Goal: Use online tool/utility: Utilize a website feature to perform a specific function

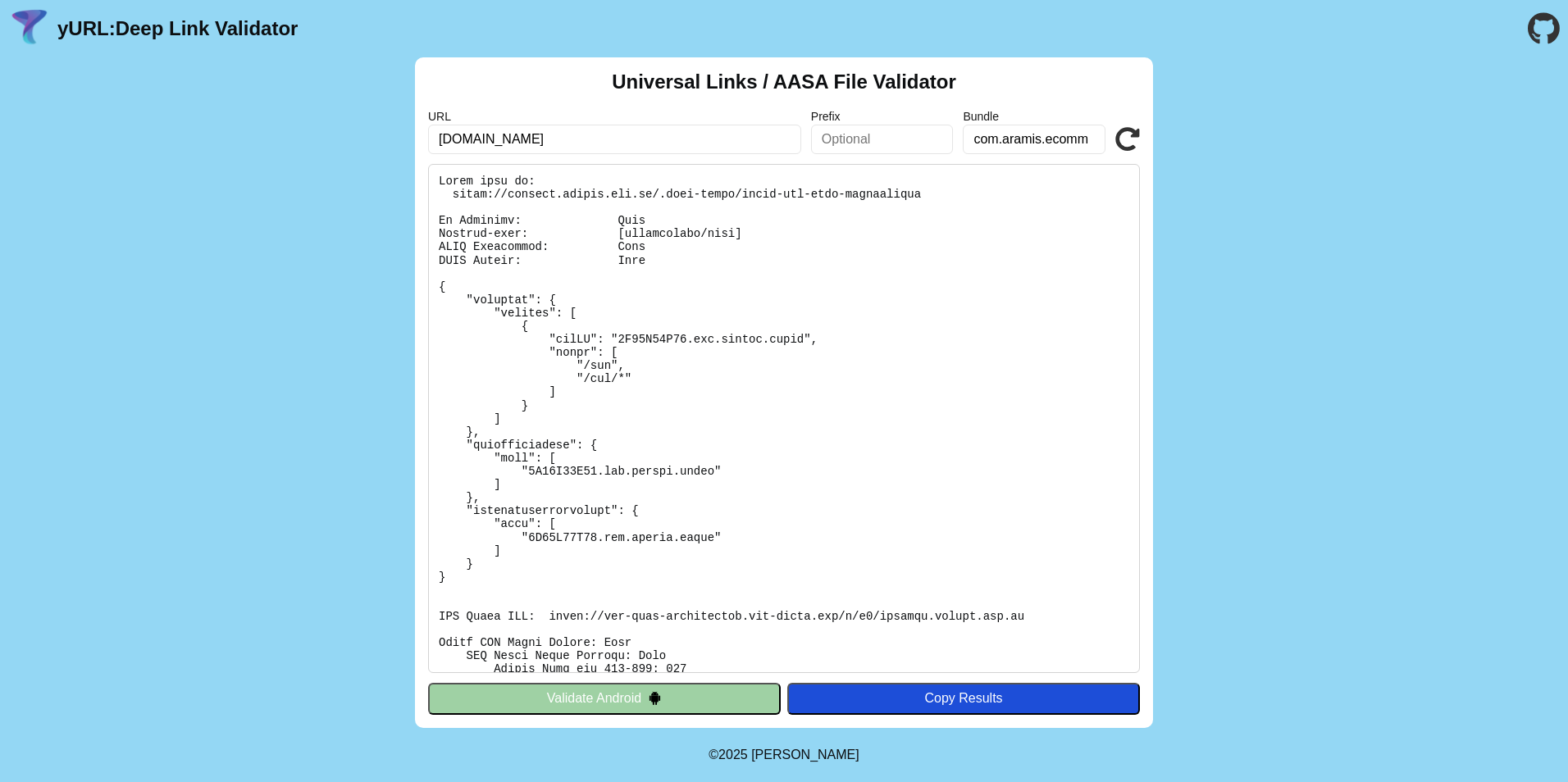
scroll to position [318, 0]
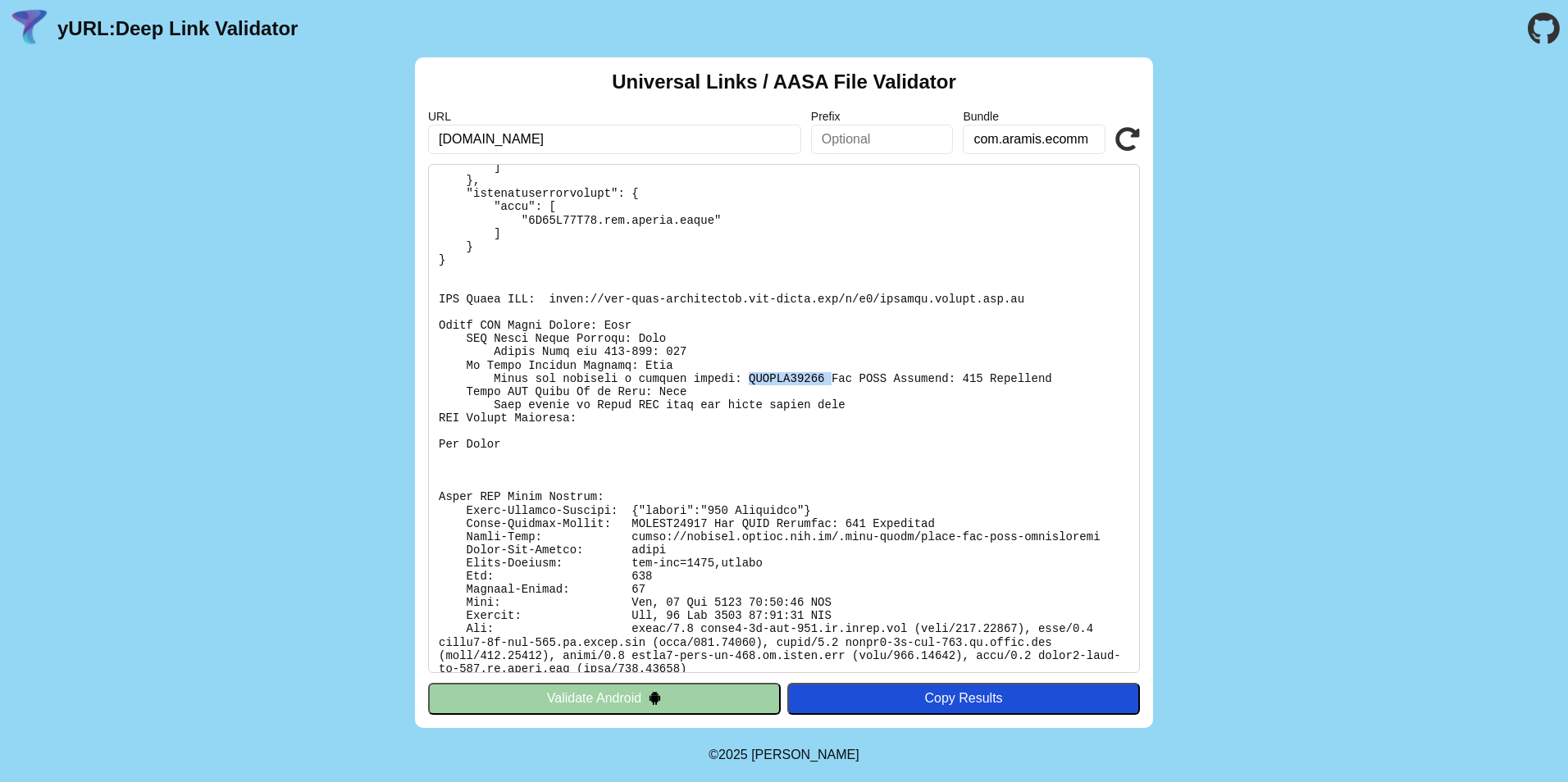
click at [1128, 132] on icon at bounding box center [1128, 139] width 25 height 25
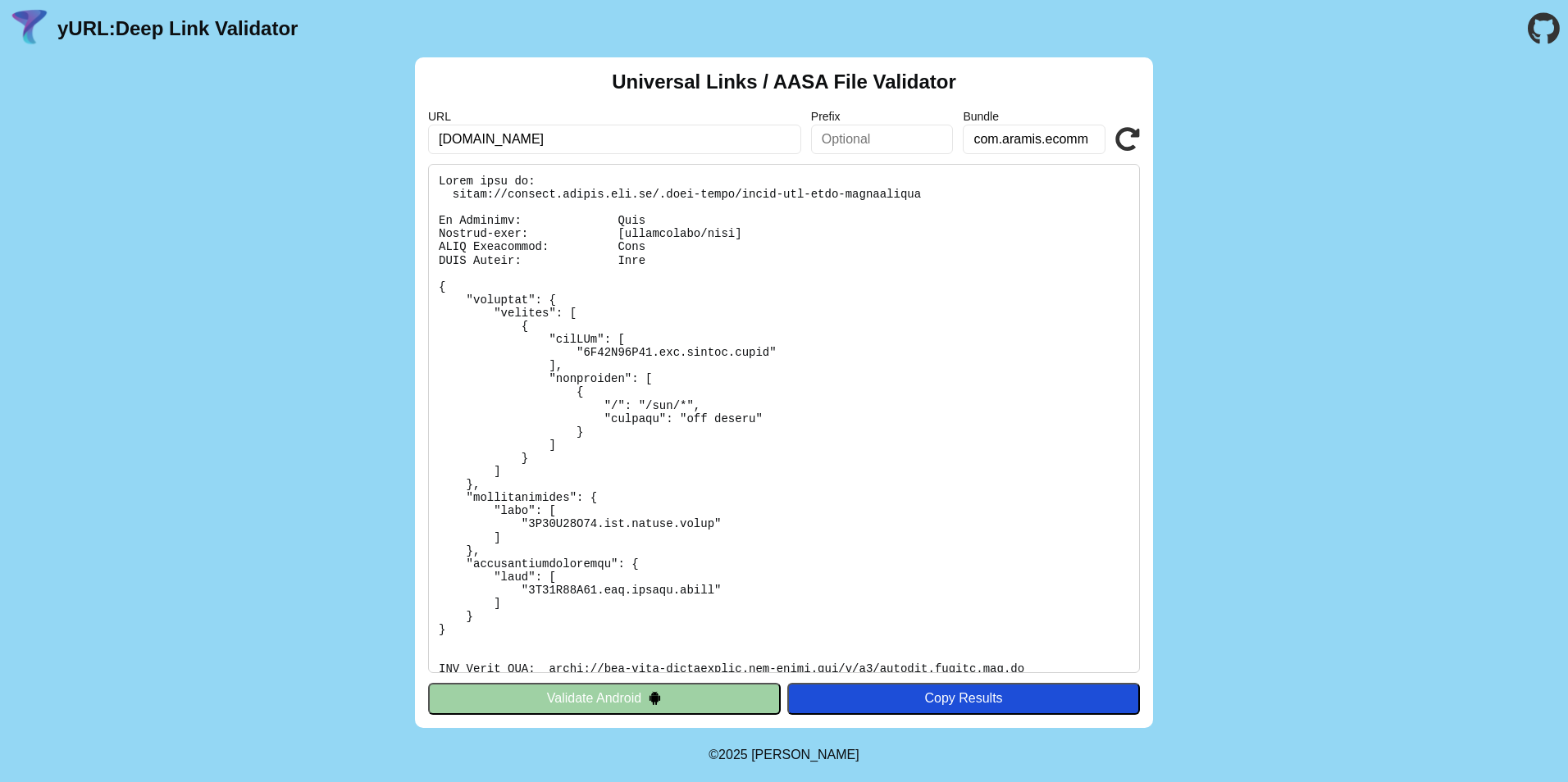
click at [559, 516] on pre at bounding box center [784, 419] width 712 height 509
click at [559, 523] on pre at bounding box center [784, 419] width 712 height 509
copy pre "5T63K27Z75"
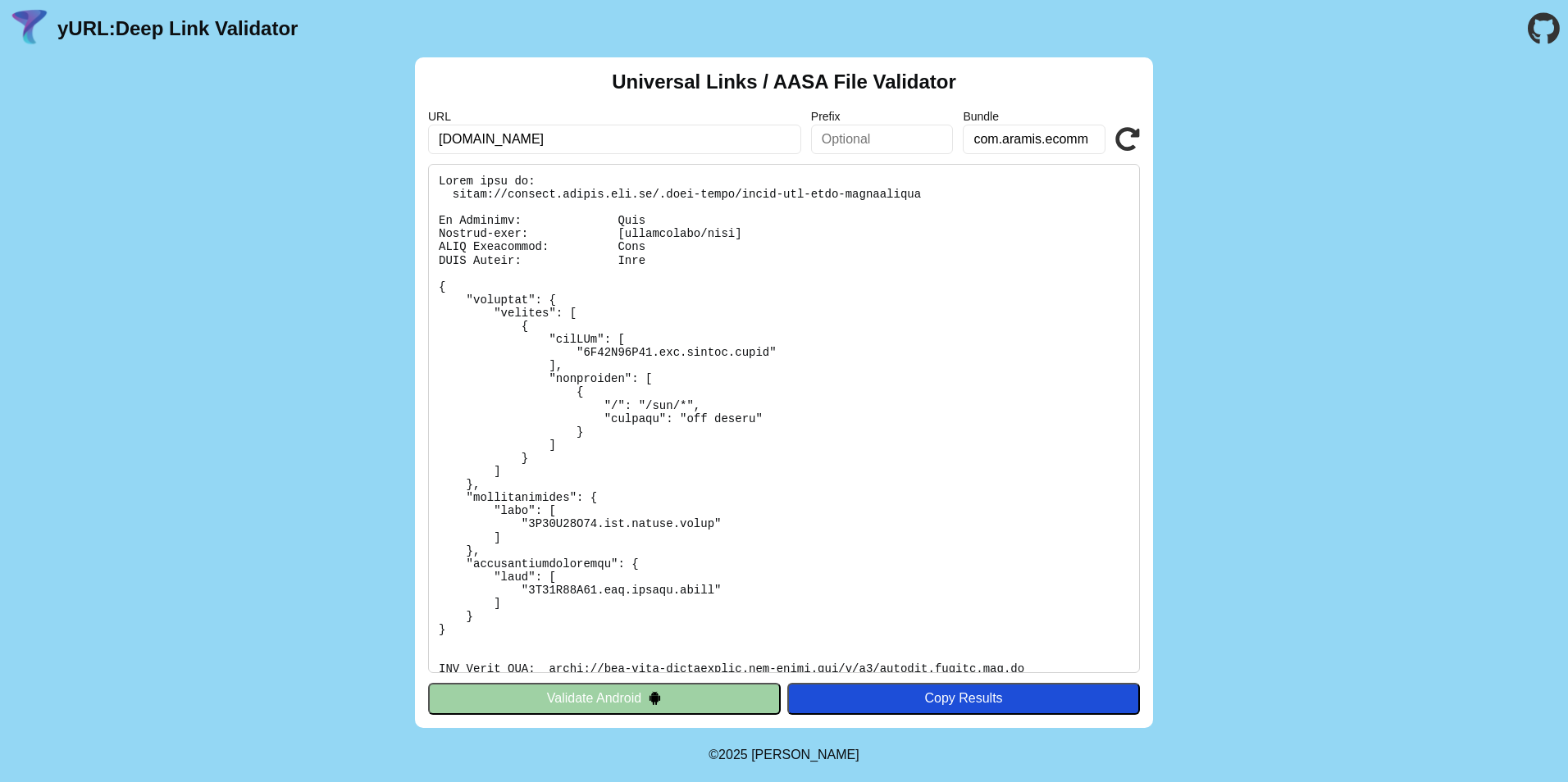
click at [871, 138] on input "text" at bounding box center [883, 138] width 143 height 29
paste input "5T63K27Z75"
type input "5T63K27Z75"
click at [941, 345] on pre at bounding box center [784, 419] width 712 height 509
click at [1118, 140] on icon at bounding box center [1128, 139] width 25 height 25
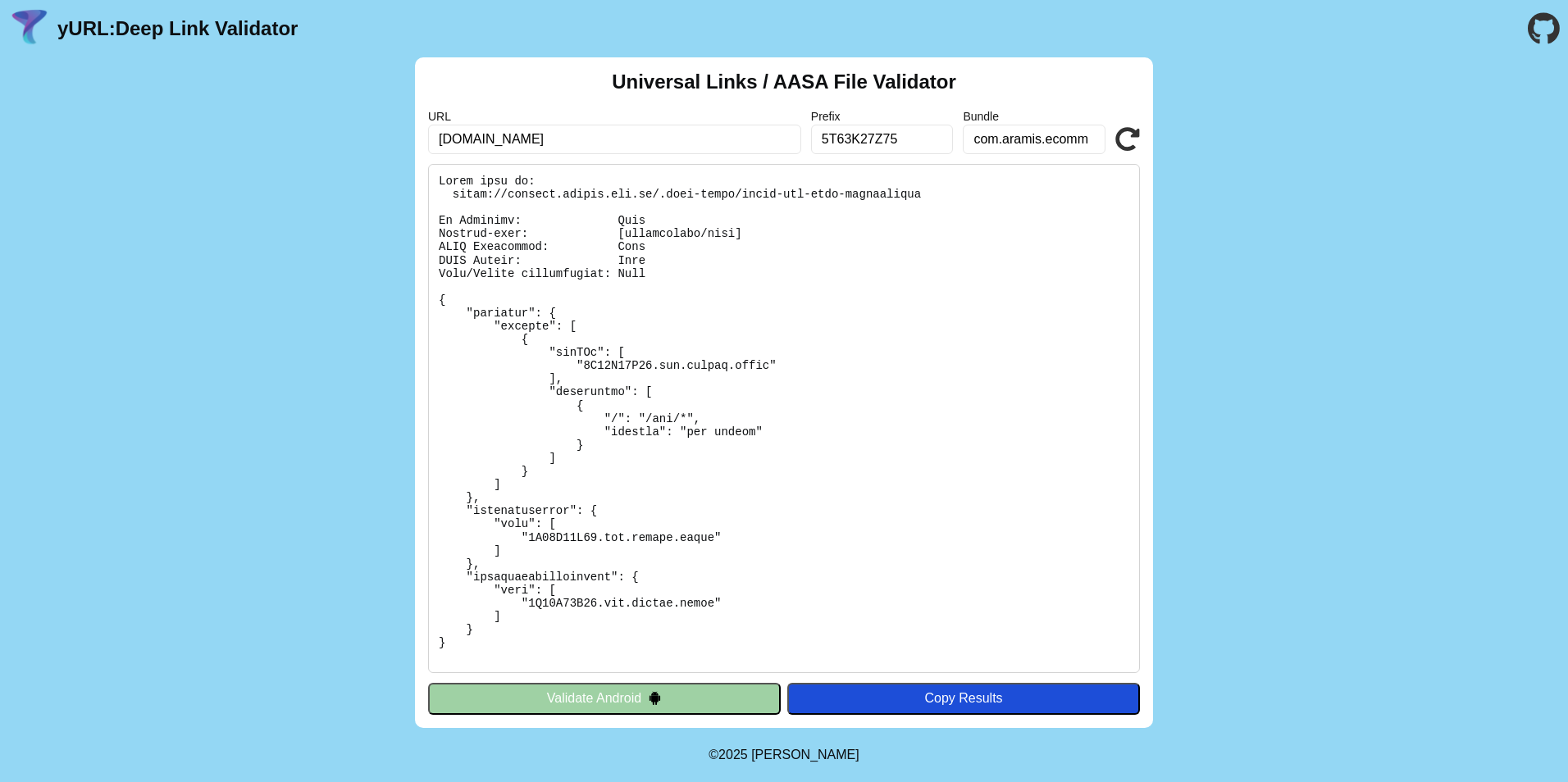
click at [851, 136] on input "5T63K27Z75" at bounding box center [883, 138] width 143 height 29
click at [1122, 140] on icon at bounding box center [1128, 139] width 25 height 25
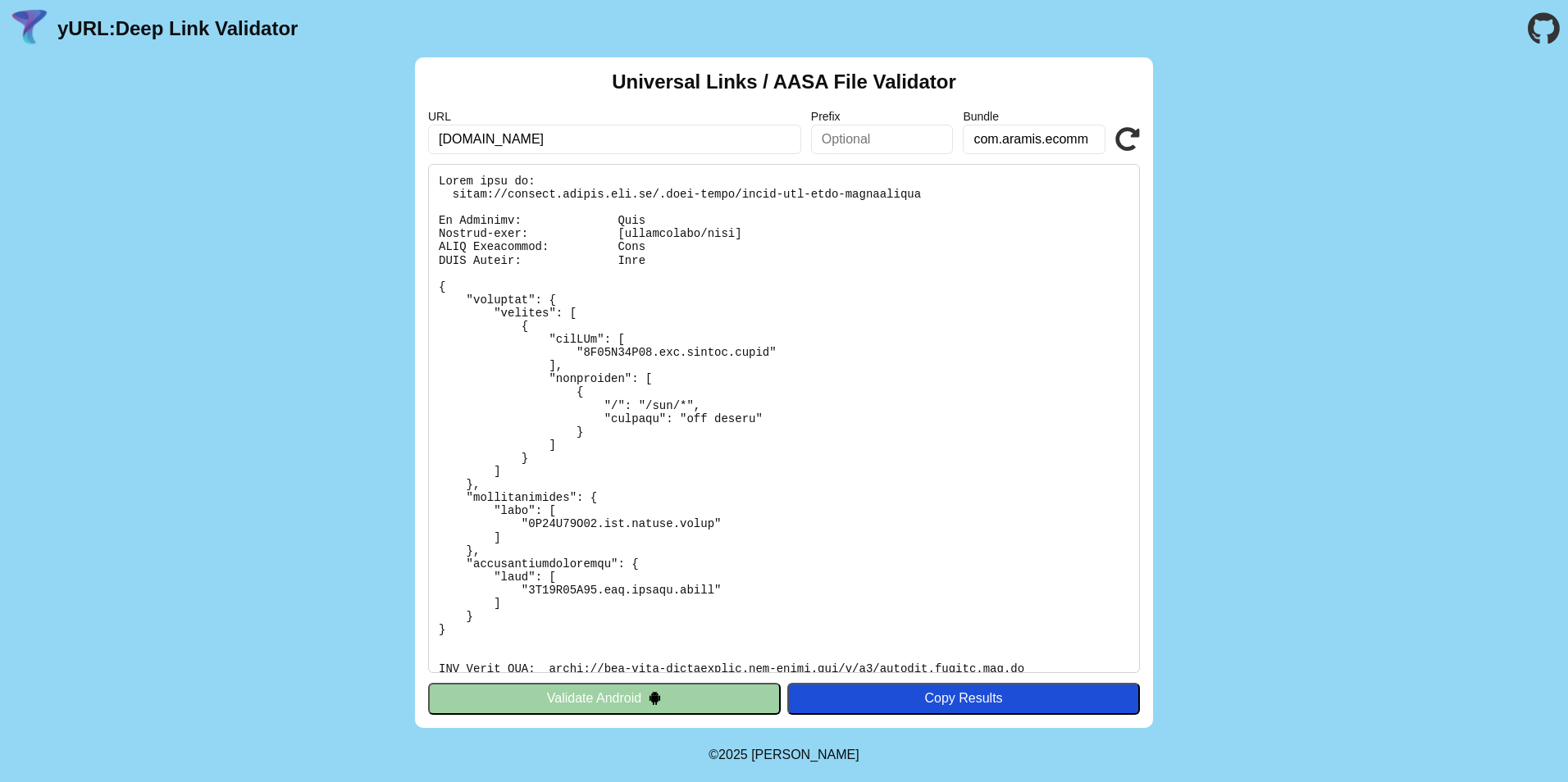
click at [892, 146] on input "text" at bounding box center [883, 138] width 143 height 29
paste input "5T63K27Z75"
type input "5T63K27Z75"
click at [1132, 138] on icon at bounding box center [1128, 139] width 25 height 25
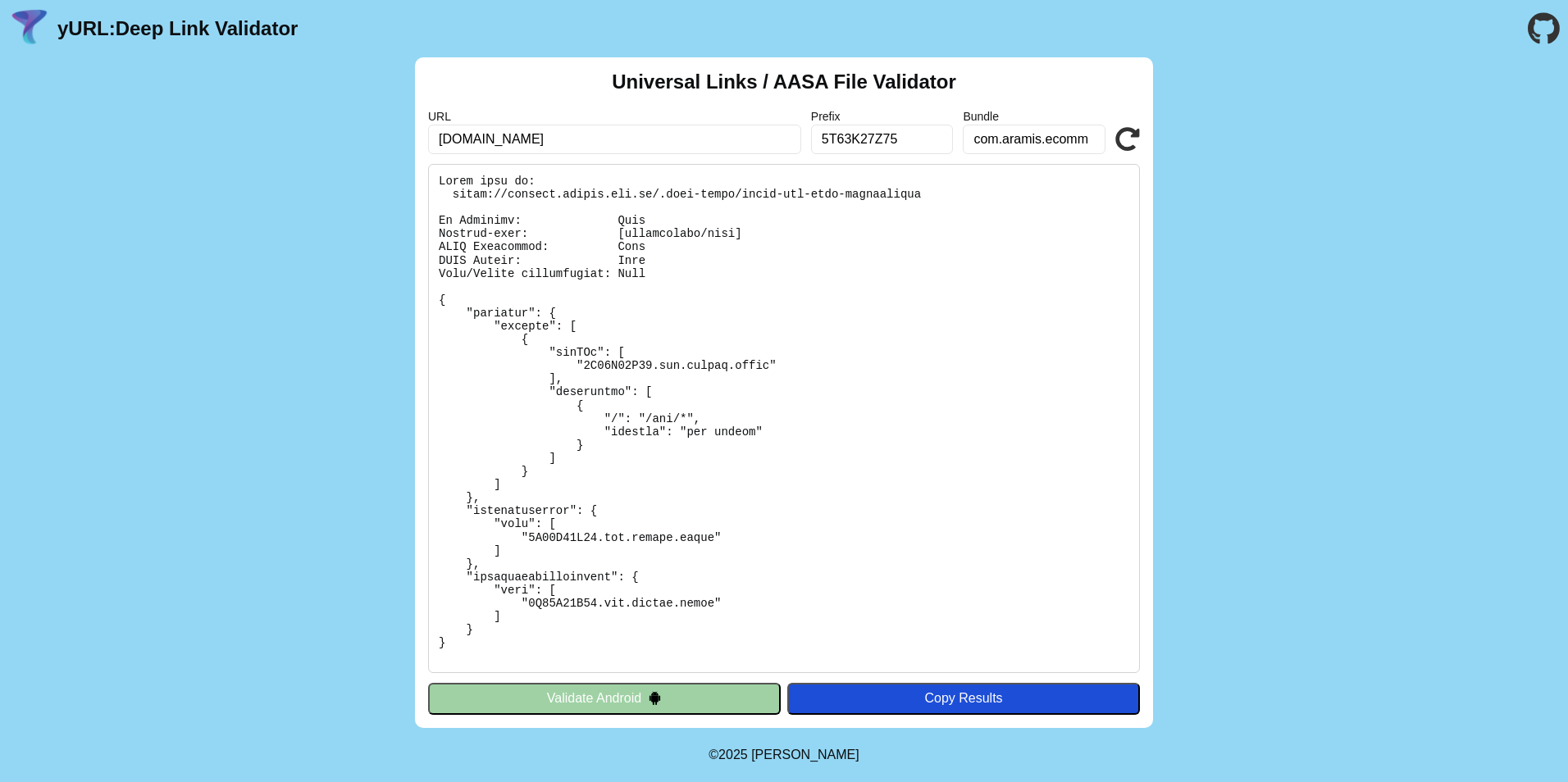
click at [1348, 466] on div "Universal Links / AASA File Validator URL [DOMAIN_NAME] Prefix 5T63K27Z75 Bundl…" at bounding box center [784, 393] width 1568 height 671
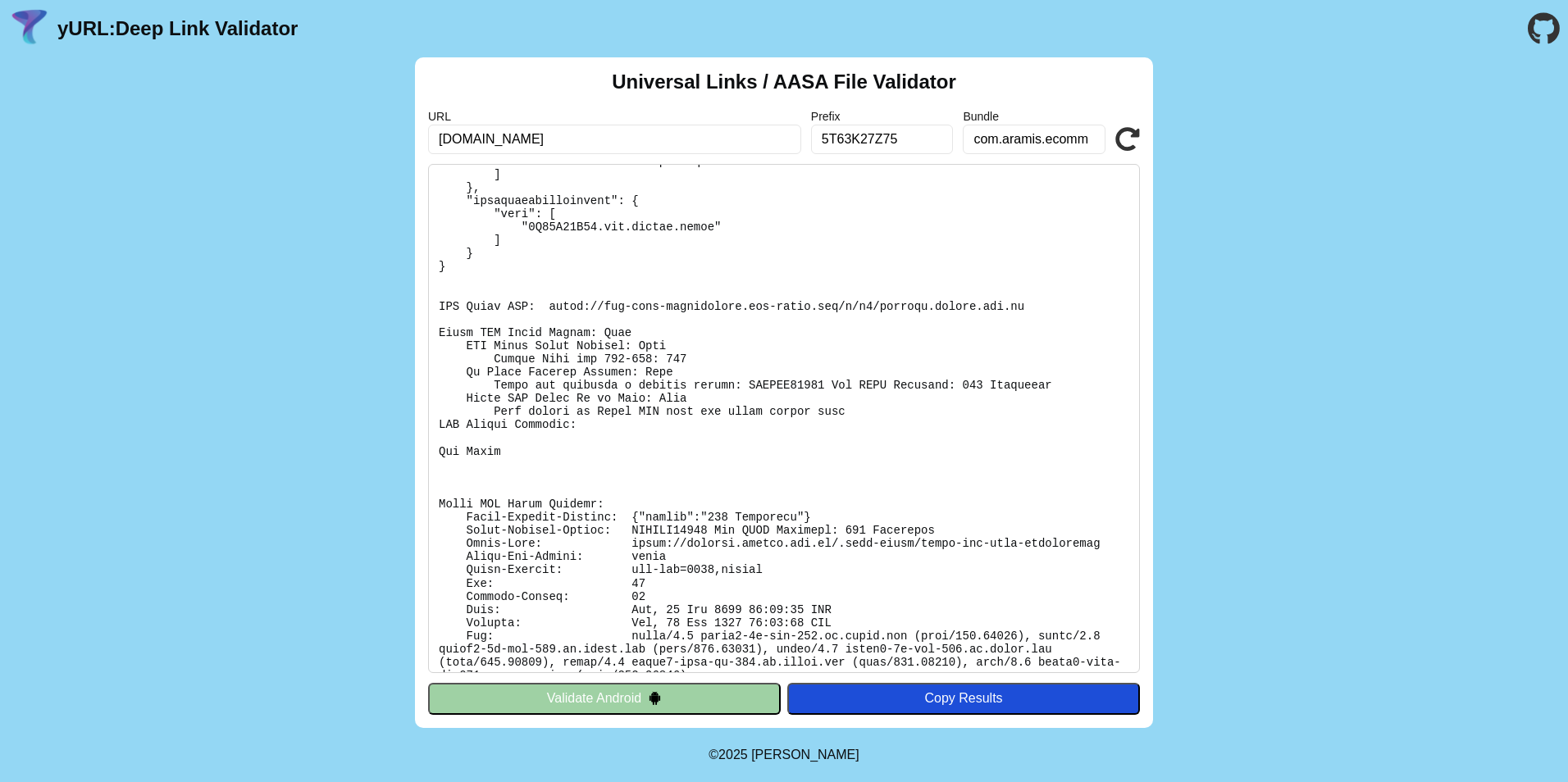
scroll to position [383, 0]
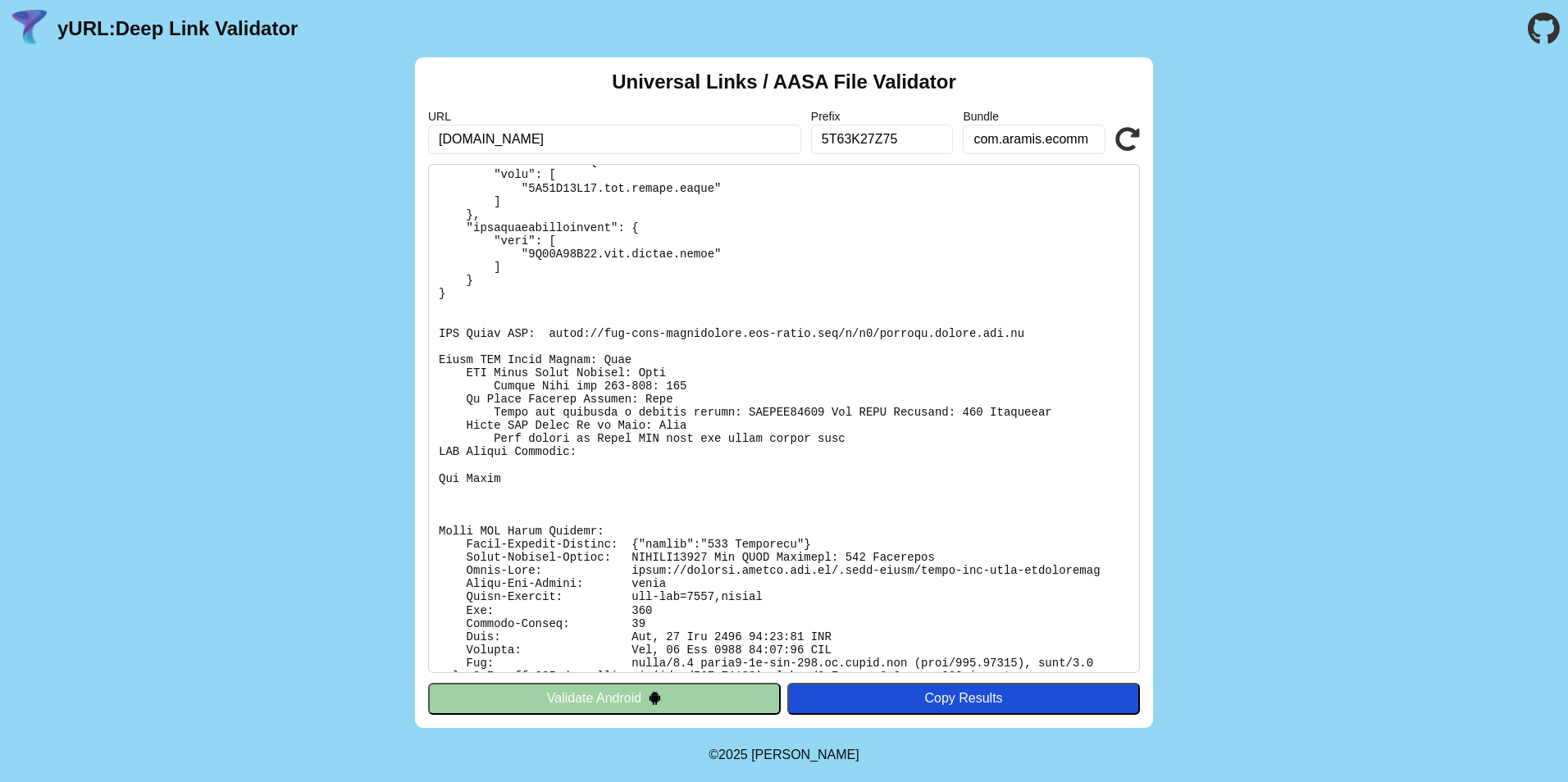
scroll to position [383, 0]
